Goal: Information Seeking & Learning: Learn about a topic

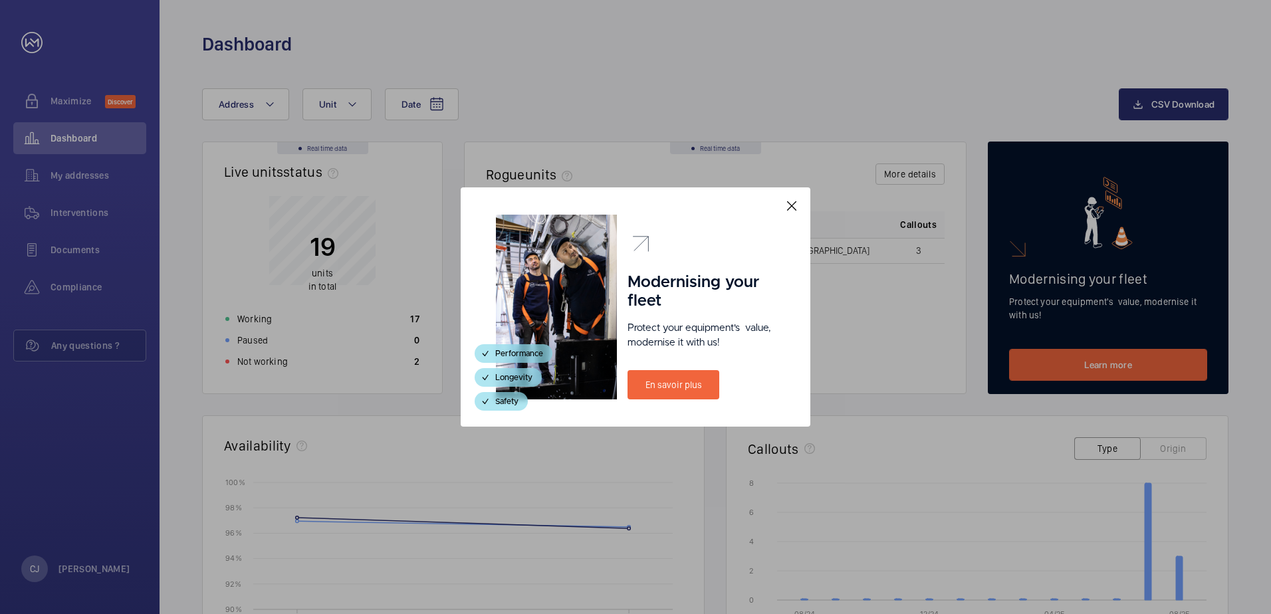
click at [793, 207] on mat-icon at bounding box center [792, 206] width 16 height 16
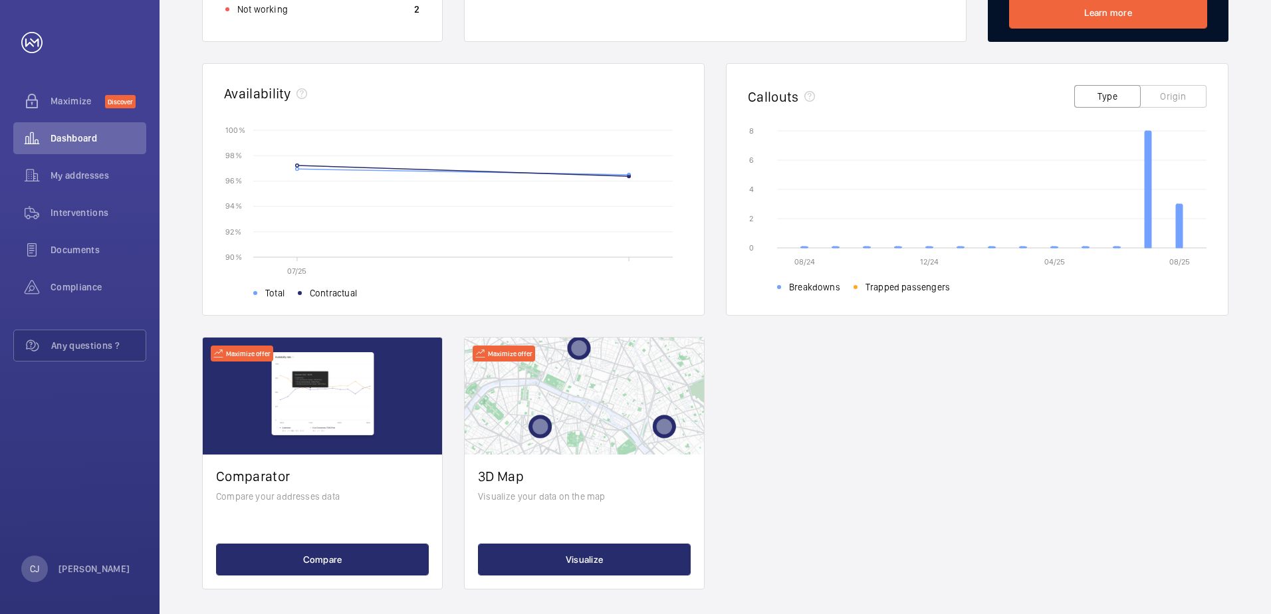
scroll to position [360, 0]
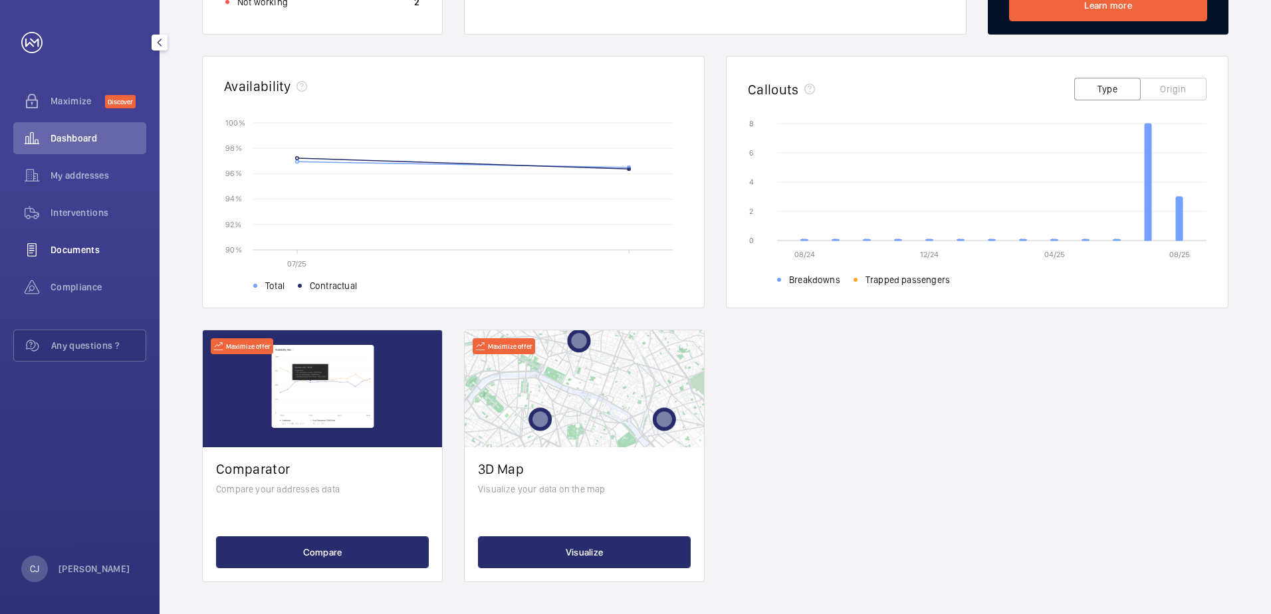
click at [75, 259] on div "Documents" at bounding box center [79, 250] width 133 height 32
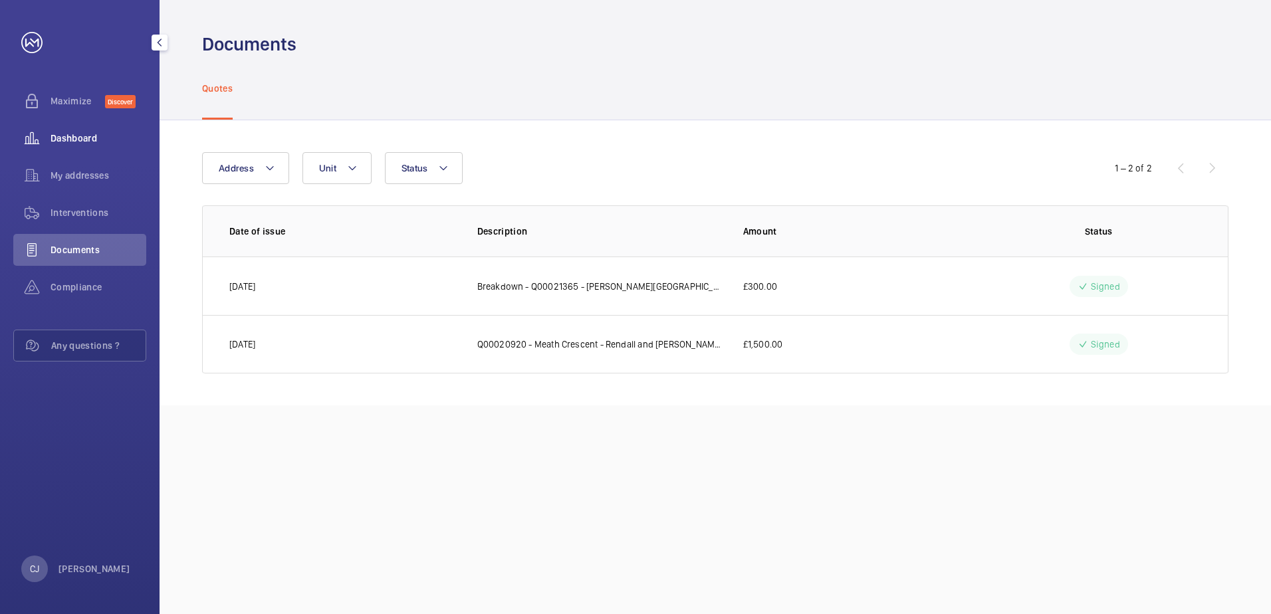
click at [66, 130] on div "Dashboard" at bounding box center [79, 138] width 133 height 32
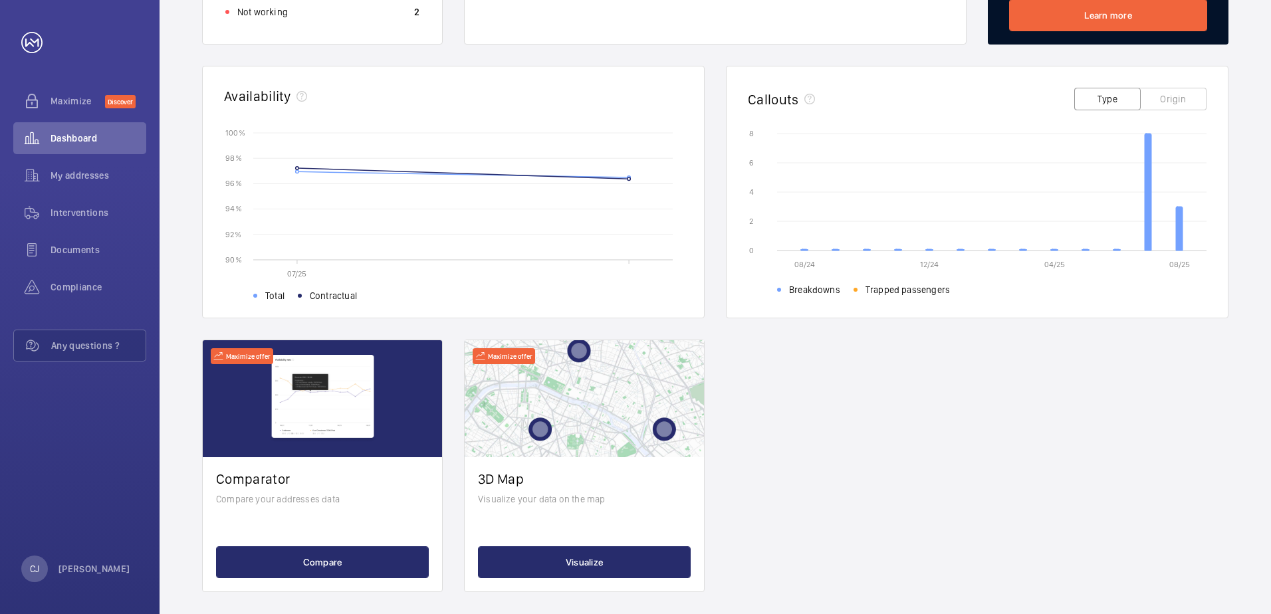
scroll to position [360, 0]
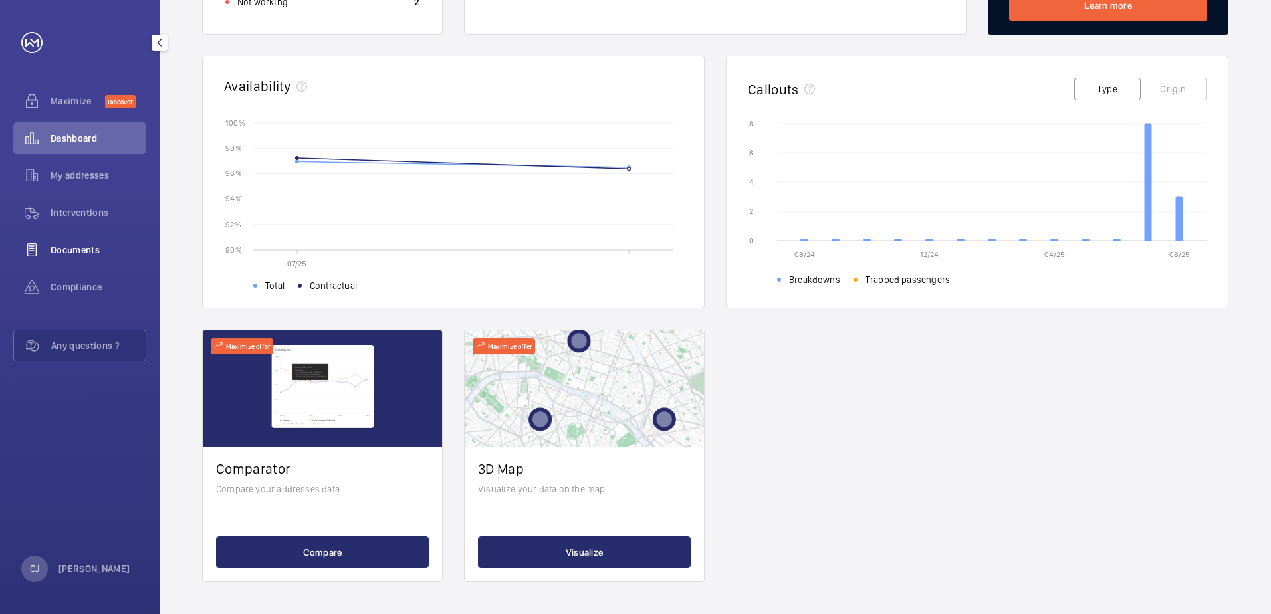
click at [73, 259] on div "Documents" at bounding box center [79, 250] width 133 height 32
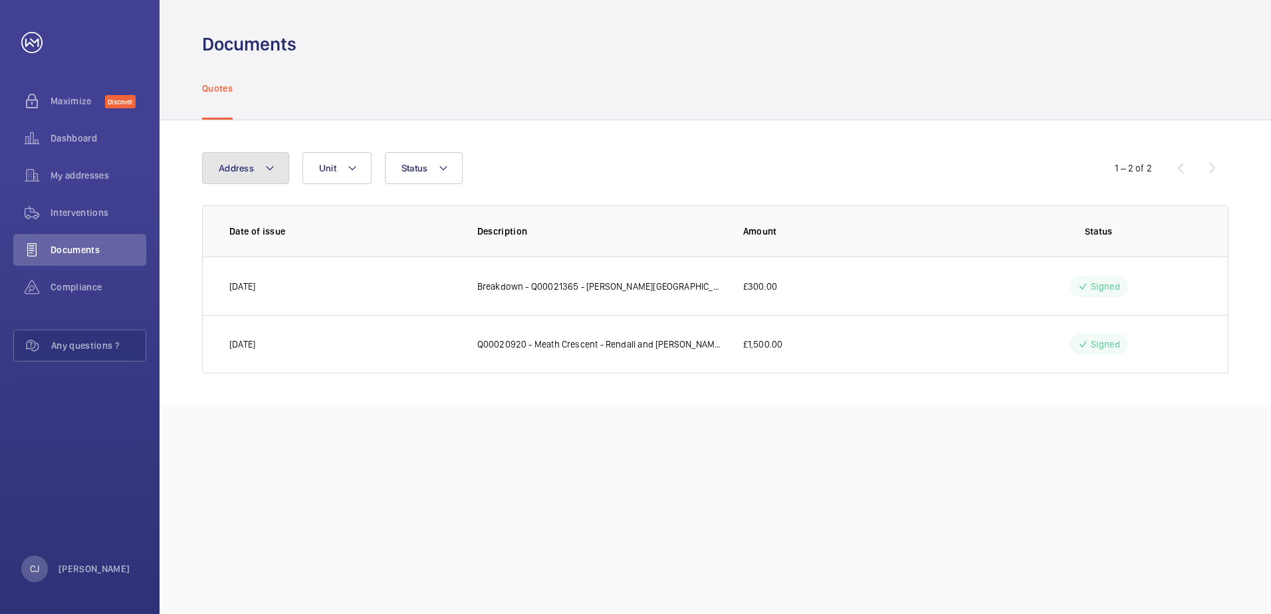
click at [275, 177] on button "Address" at bounding box center [245, 168] width 87 height 32
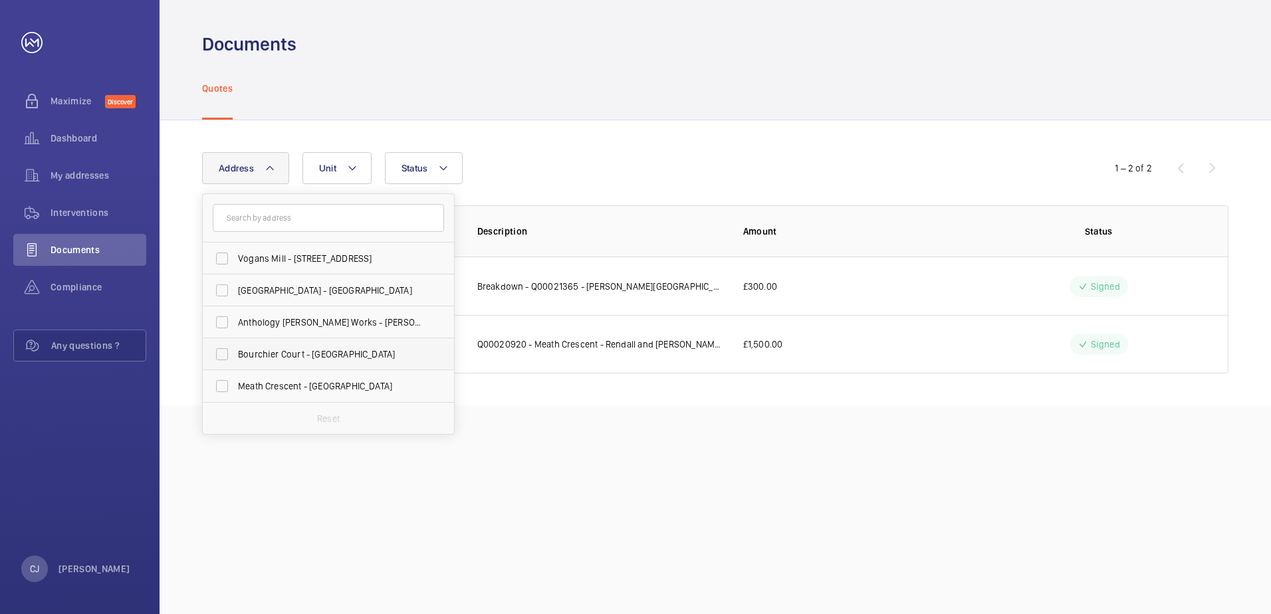
click at [219, 352] on label "Bourchier Court - [GEOGRAPHIC_DATA]" at bounding box center [318, 354] width 231 height 32
click at [219, 352] on input "Bourchier Court - [GEOGRAPHIC_DATA]" at bounding box center [222, 354] width 27 height 27
checkbox input "true"
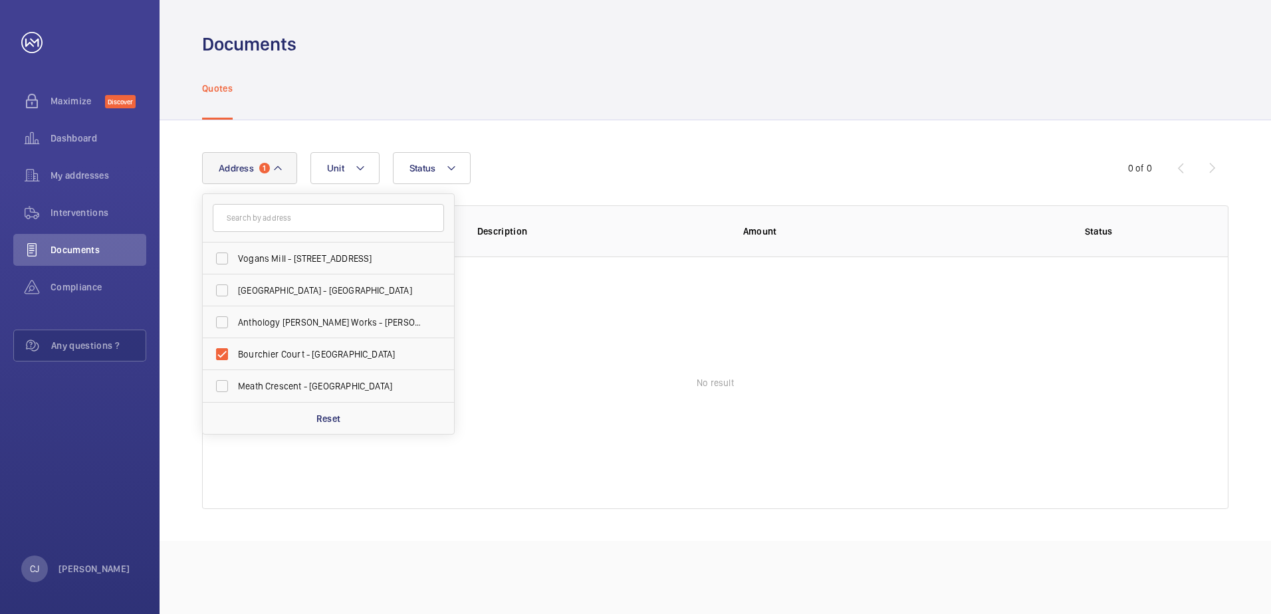
click at [729, 180] on div "Address [STREET_ADDRESS] Anthology [PERSON_NAME][GEOGRAPHIC_DATA] - [PERSON_NAM…" at bounding box center [635, 168] width 867 height 32
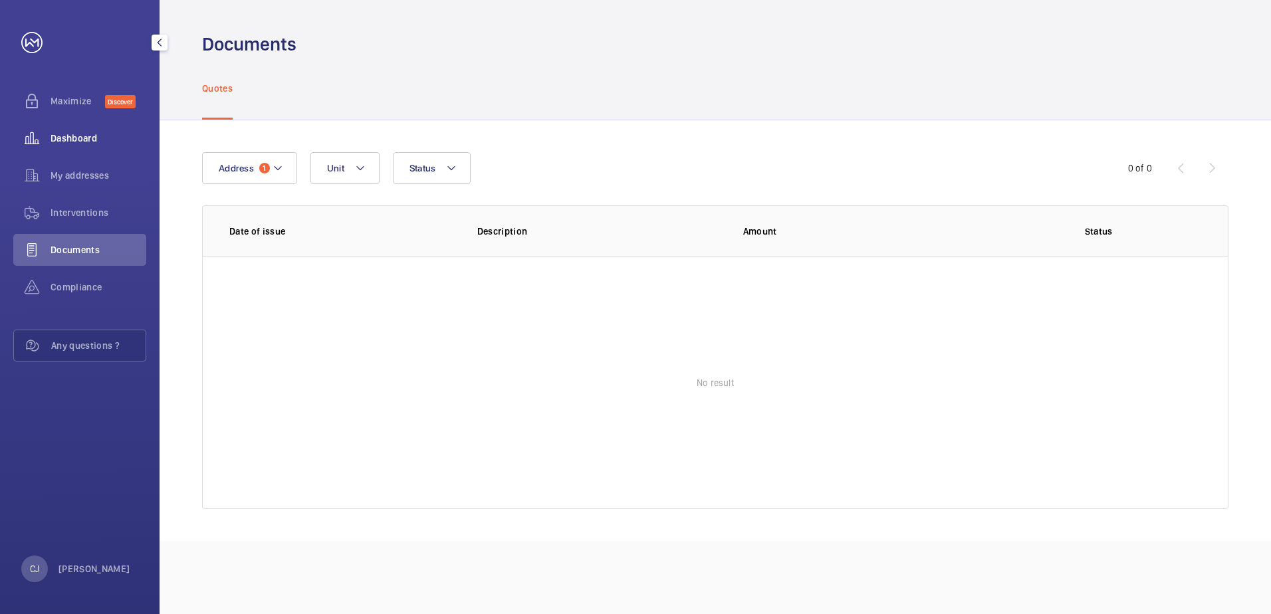
click at [68, 143] on span "Dashboard" at bounding box center [99, 138] width 96 height 13
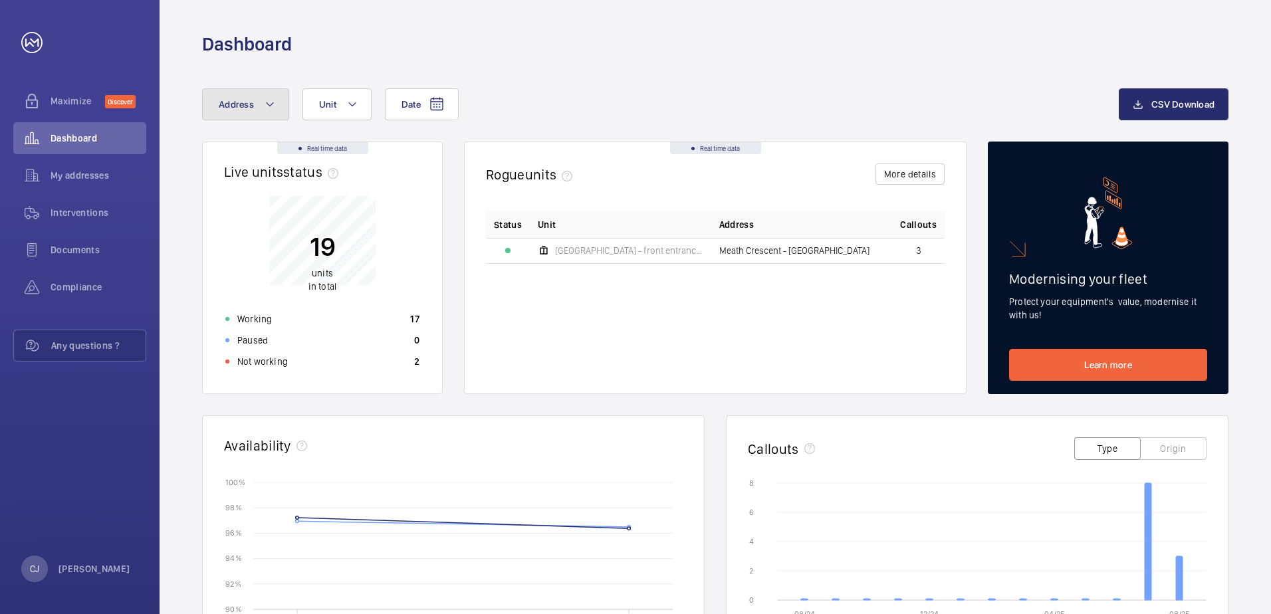
click at [248, 111] on button "Address" at bounding box center [245, 104] width 87 height 32
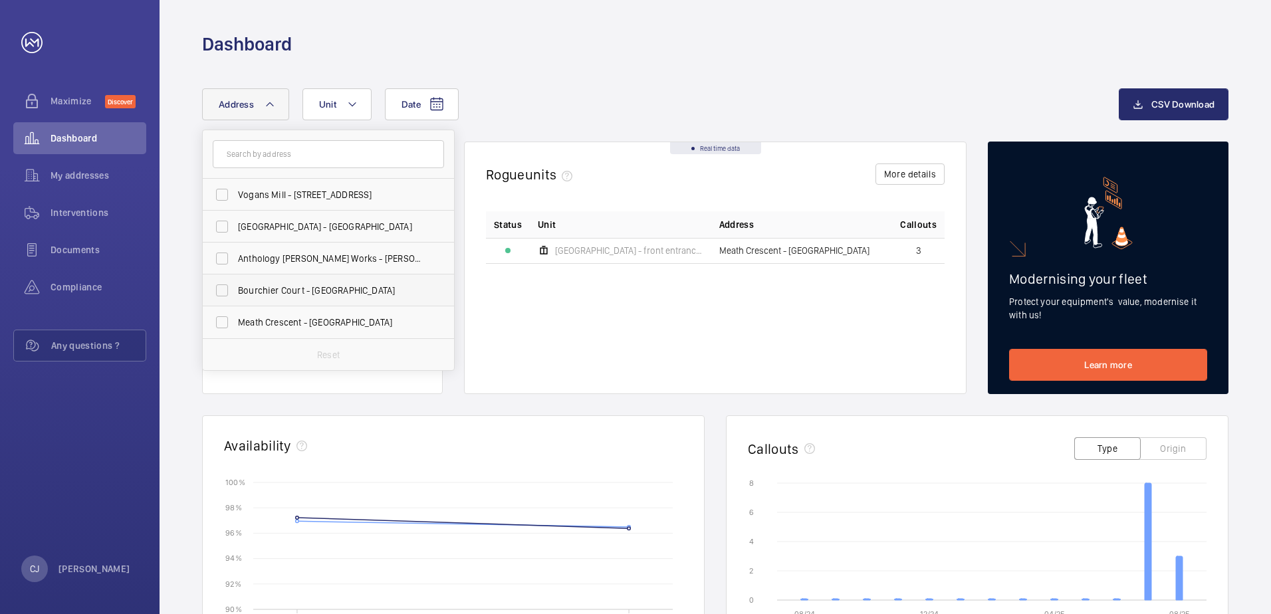
click at [303, 286] on span "Bourchier Court - [GEOGRAPHIC_DATA]" at bounding box center [329, 290] width 183 height 13
click at [235, 286] on input "Bourchier Court - [GEOGRAPHIC_DATA]" at bounding box center [222, 290] width 27 height 27
checkbox input "true"
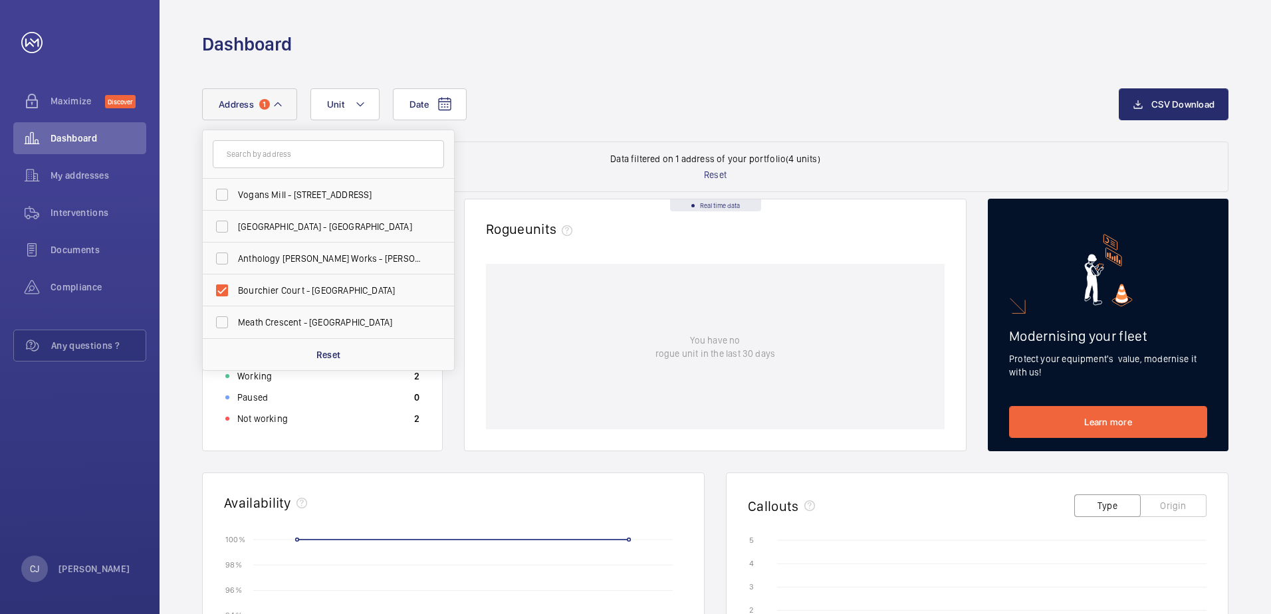
click at [817, 96] on div "Date Address [STREET_ADDRESS] Anthology [PERSON_NAME][GEOGRAPHIC_DATA] - [PERSO…" at bounding box center [660, 104] width 917 height 32
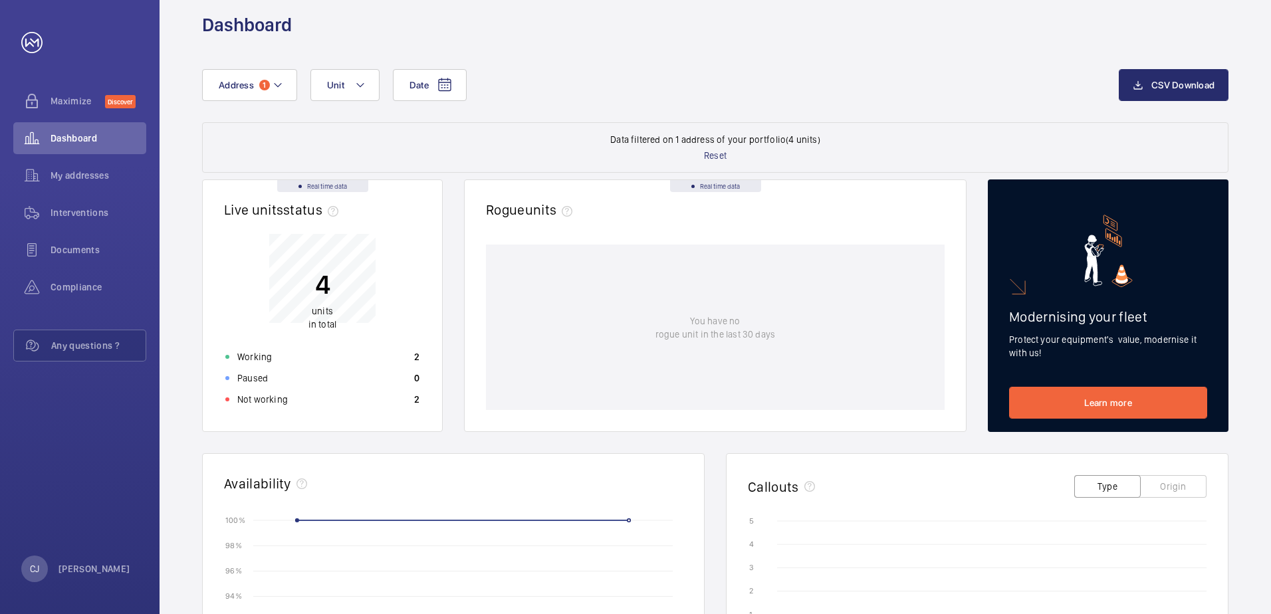
scroll to position [18, 0]
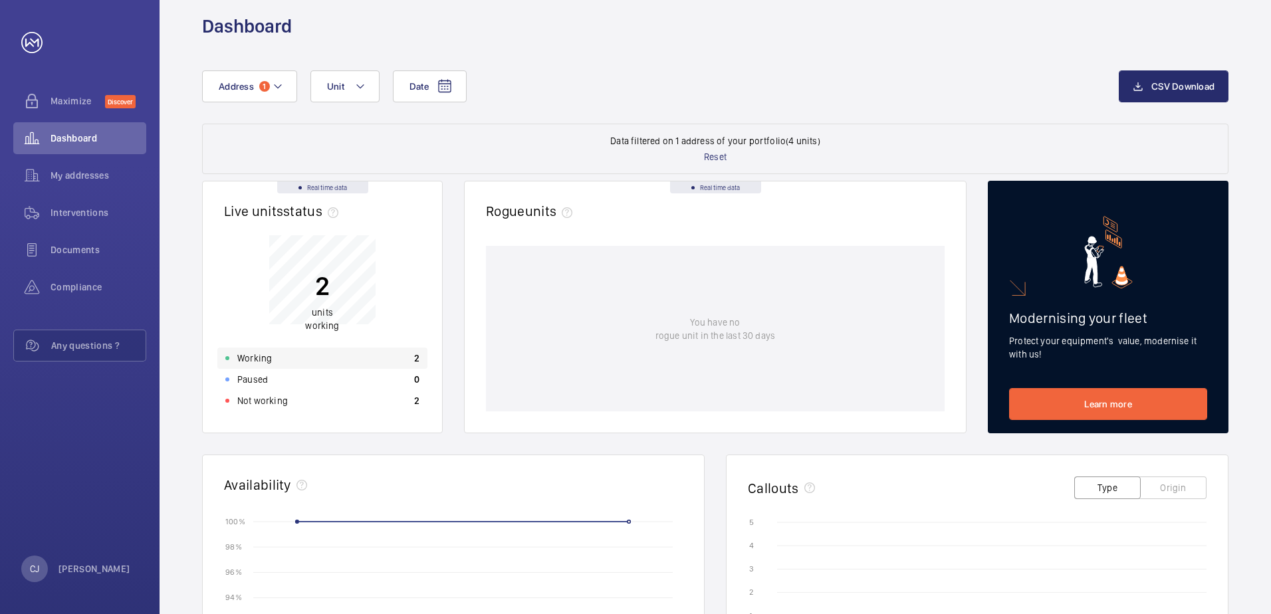
click at [301, 360] on div "Working 2" at bounding box center [322, 358] width 210 height 21
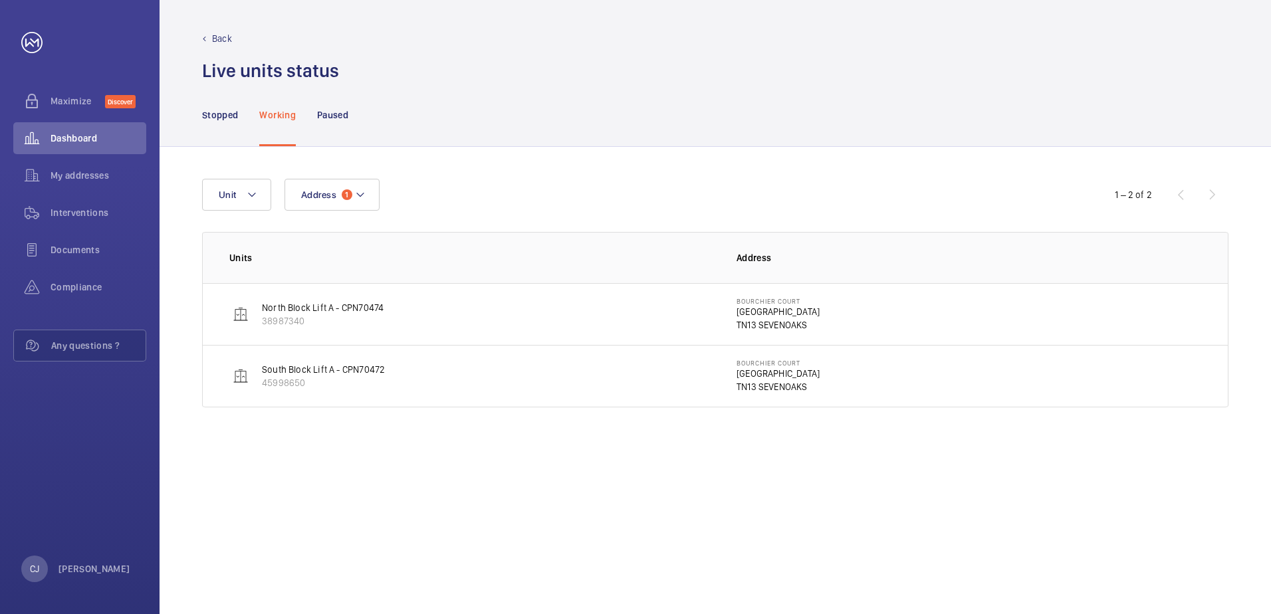
click at [324, 319] on p "38987340" at bounding box center [323, 320] width 122 height 13
click at [366, 306] on p "North Block Lift A - CPN70474" at bounding box center [323, 307] width 122 height 13
click at [748, 320] on p "TN13 SEVENOAKS" at bounding box center [777, 324] width 83 height 13
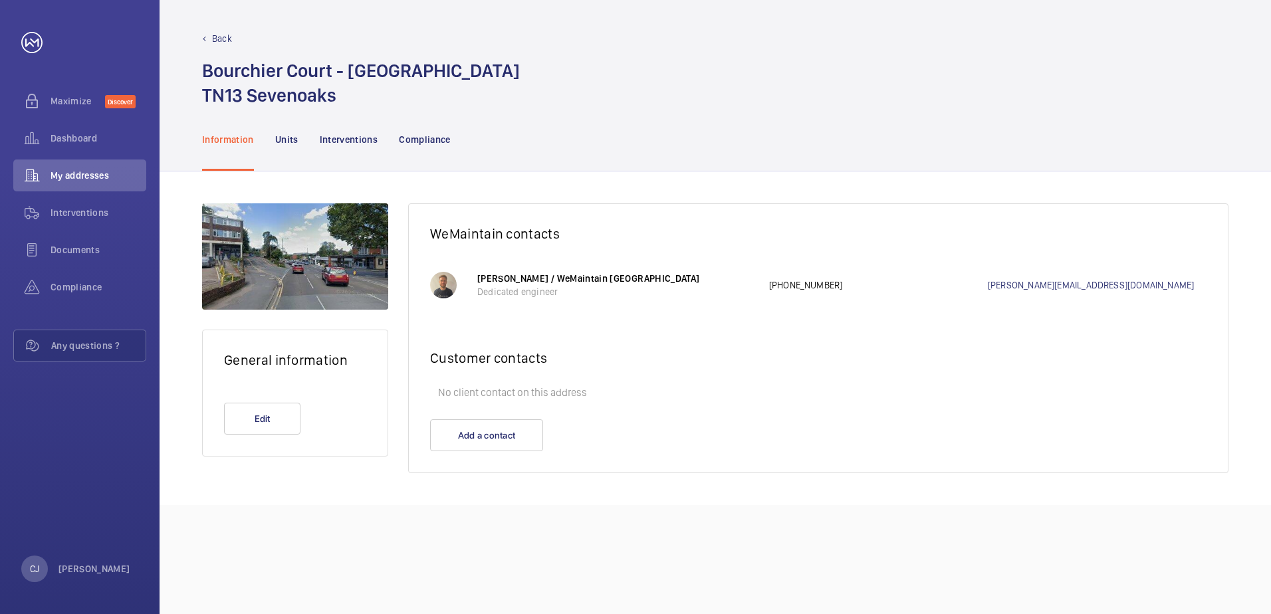
click at [215, 34] on p "Back" at bounding box center [222, 38] width 20 height 13
